Goal: Information Seeking & Learning: Learn about a topic

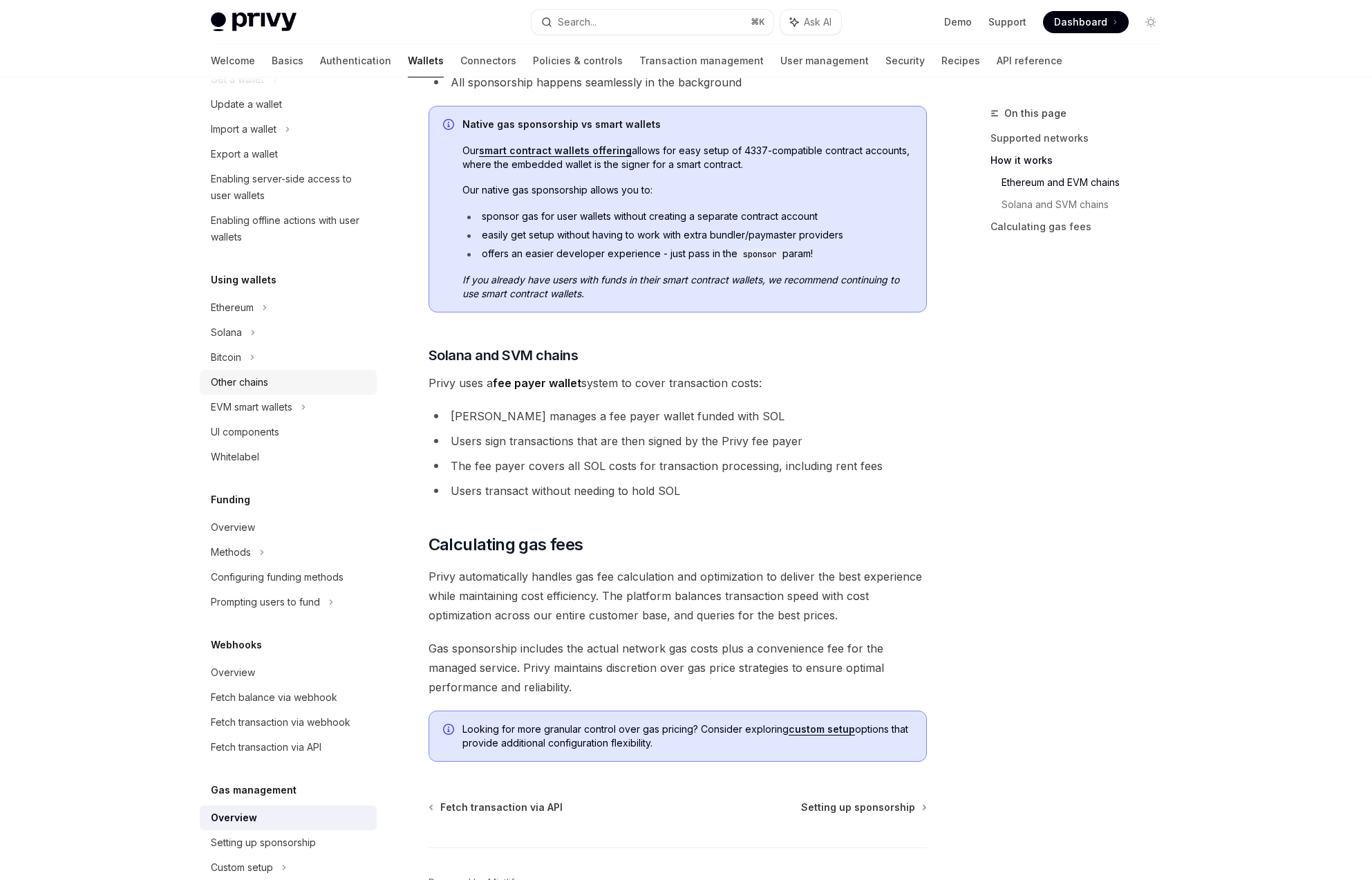
scroll to position [159, 0]
click at [238, 523] on div "Overview" at bounding box center [232, 528] width 44 height 17
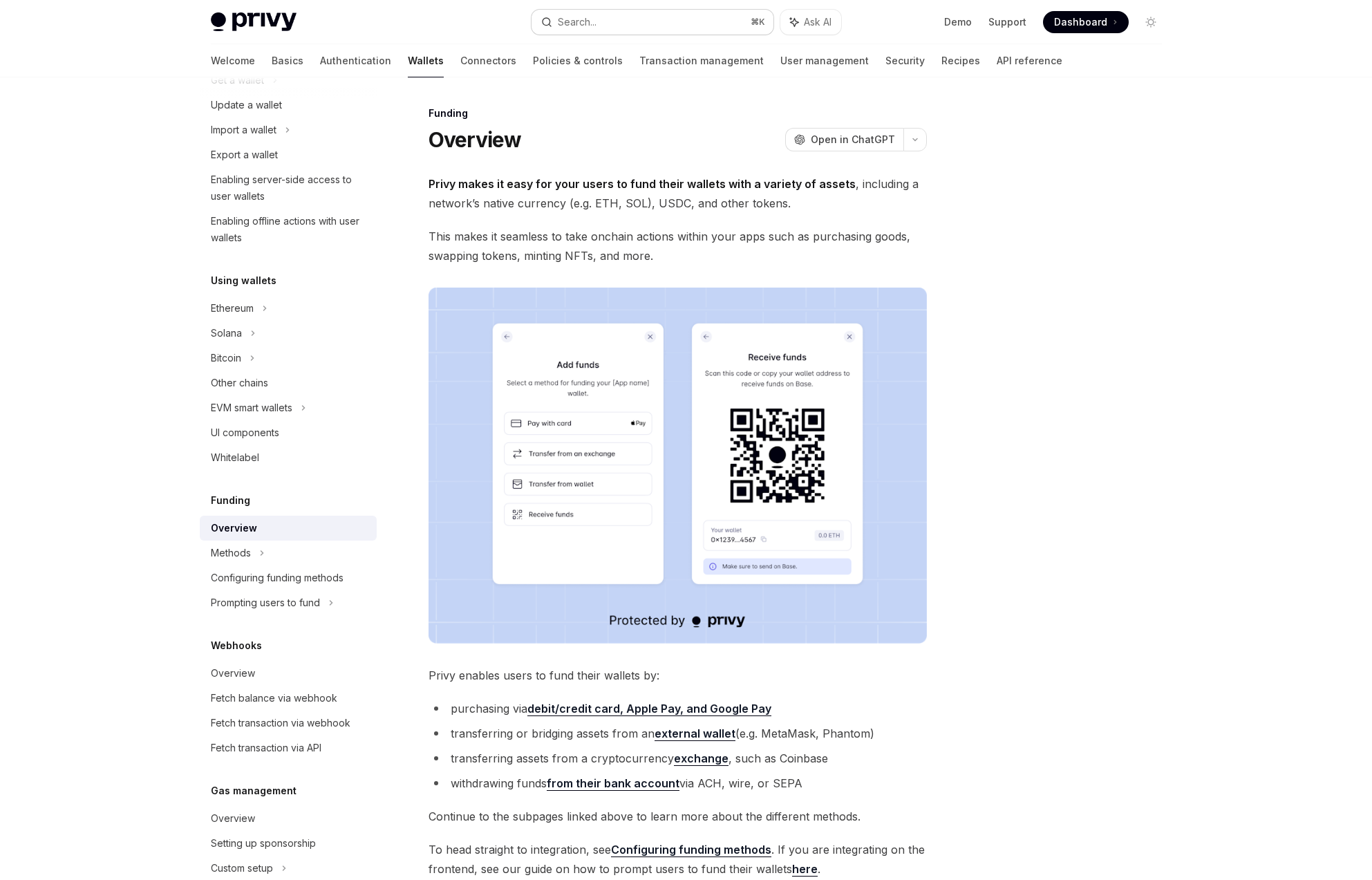
type textarea "*"
